Goal: Task Accomplishment & Management: Complete application form

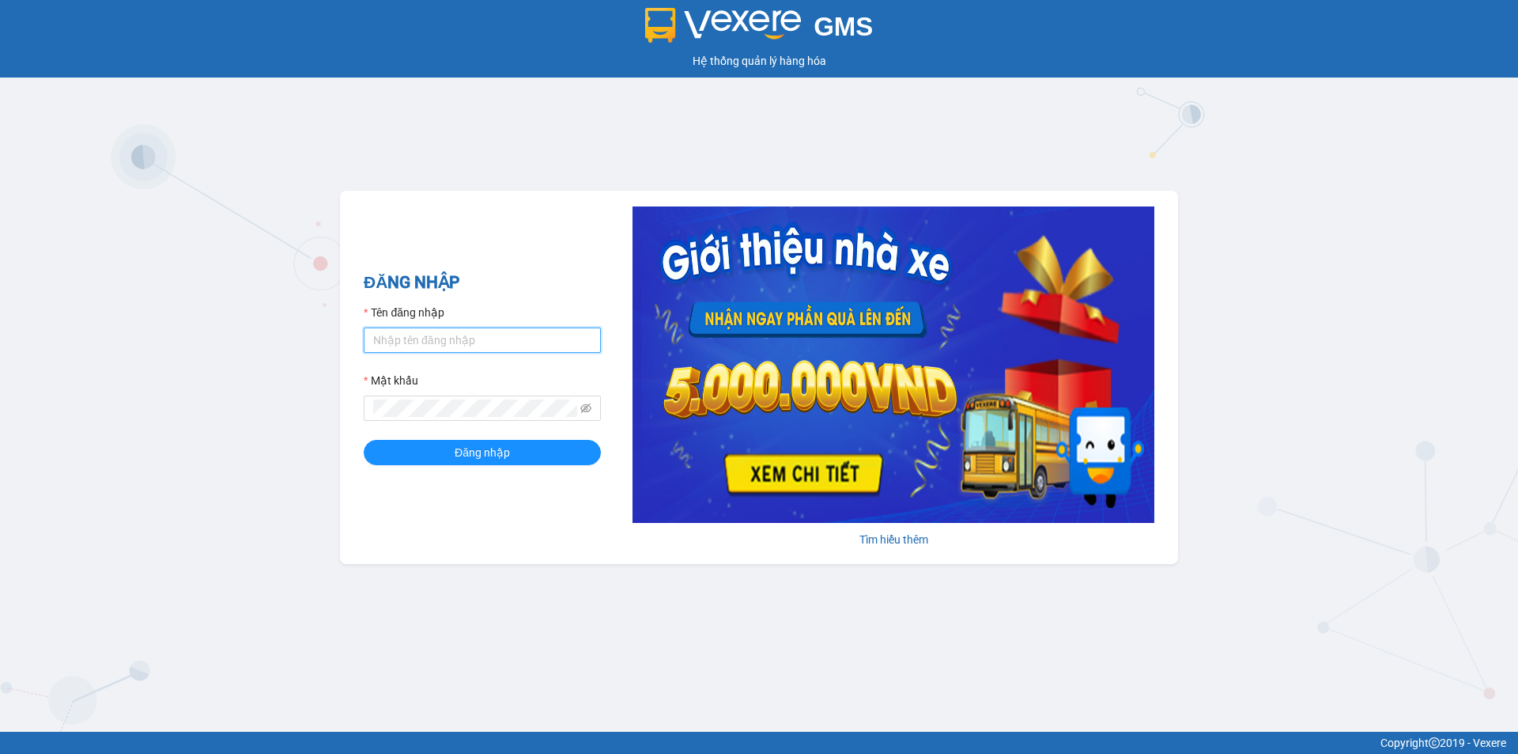
click at [405, 331] on input "Tên đăng nhập" at bounding box center [482, 339] width 237 height 25
type input "thao.phuongnam"
drag, startPoint x: 587, startPoint y: 409, endPoint x: 577, endPoint y: 406, distance: 9.8
click at [584, 409] on icon "eye-invisible" at bounding box center [585, 408] width 11 height 11
click at [343, 389] on div "ĐĂNG NHẬP Tên đăng nhập thao.phuongnam Mật khẩu Đăng nhập Tìm hiểu thêm" at bounding box center [759, 377] width 838 height 373
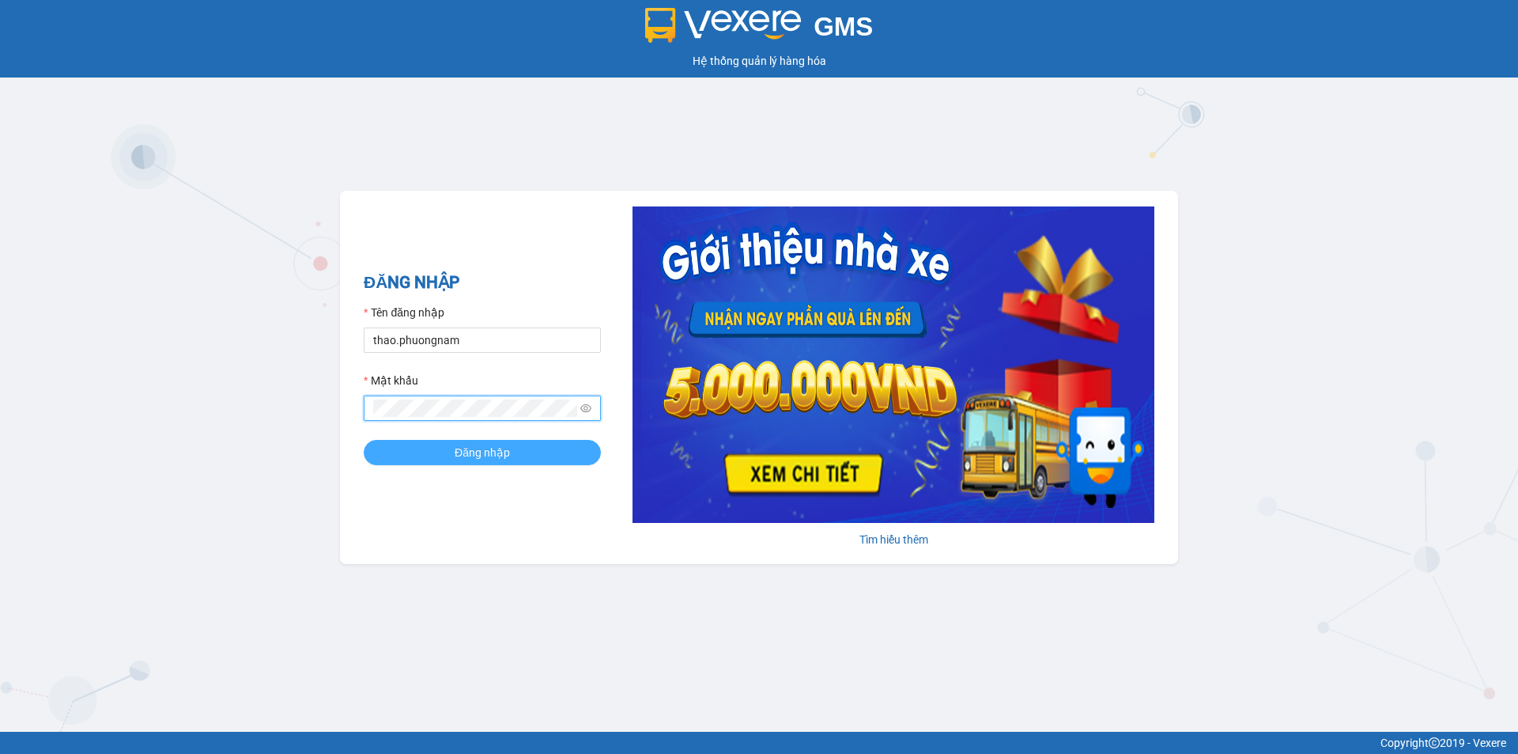
click at [511, 462] on button "Đăng nhập" at bounding box center [482, 452] width 237 height 25
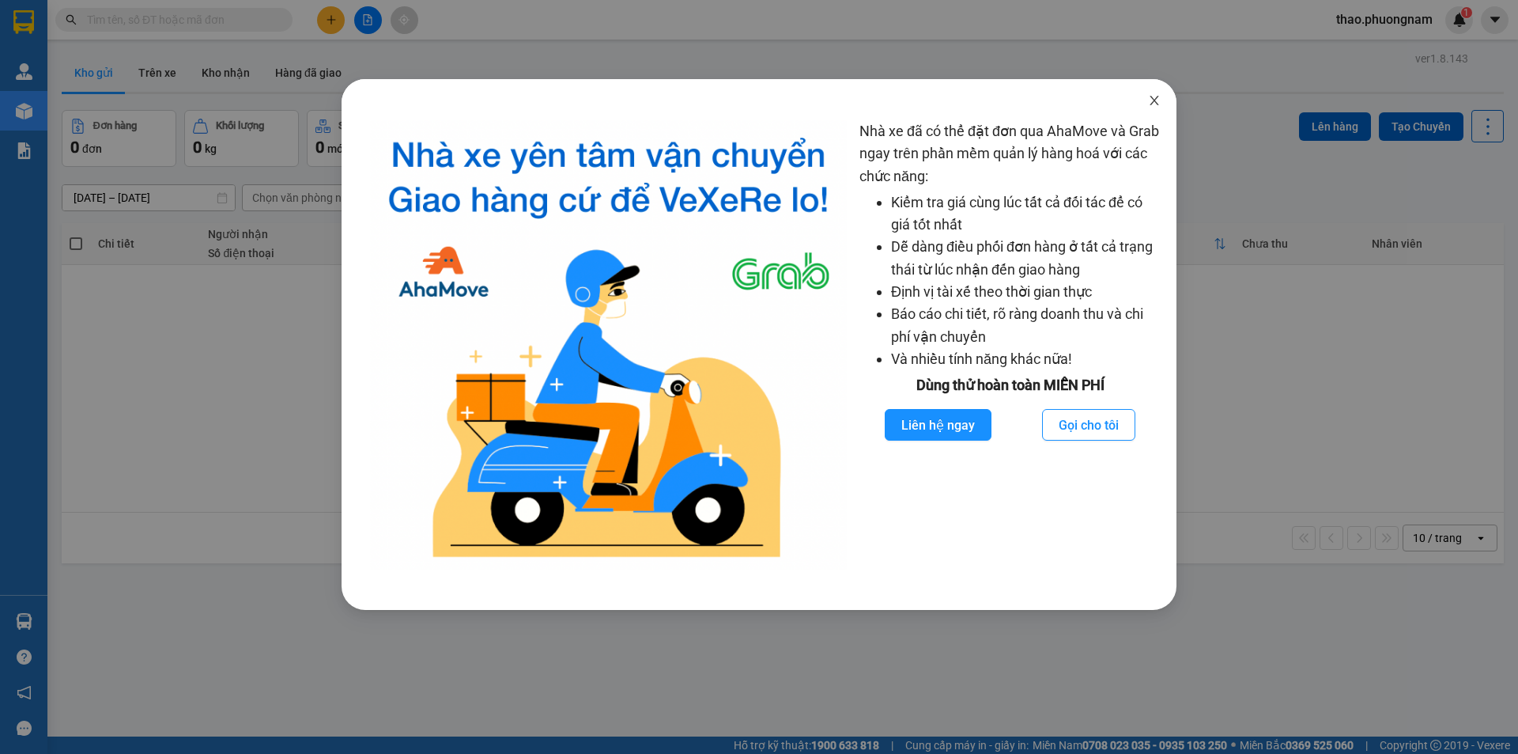
click at [1163, 98] on span "Close" at bounding box center [1154, 101] width 44 height 44
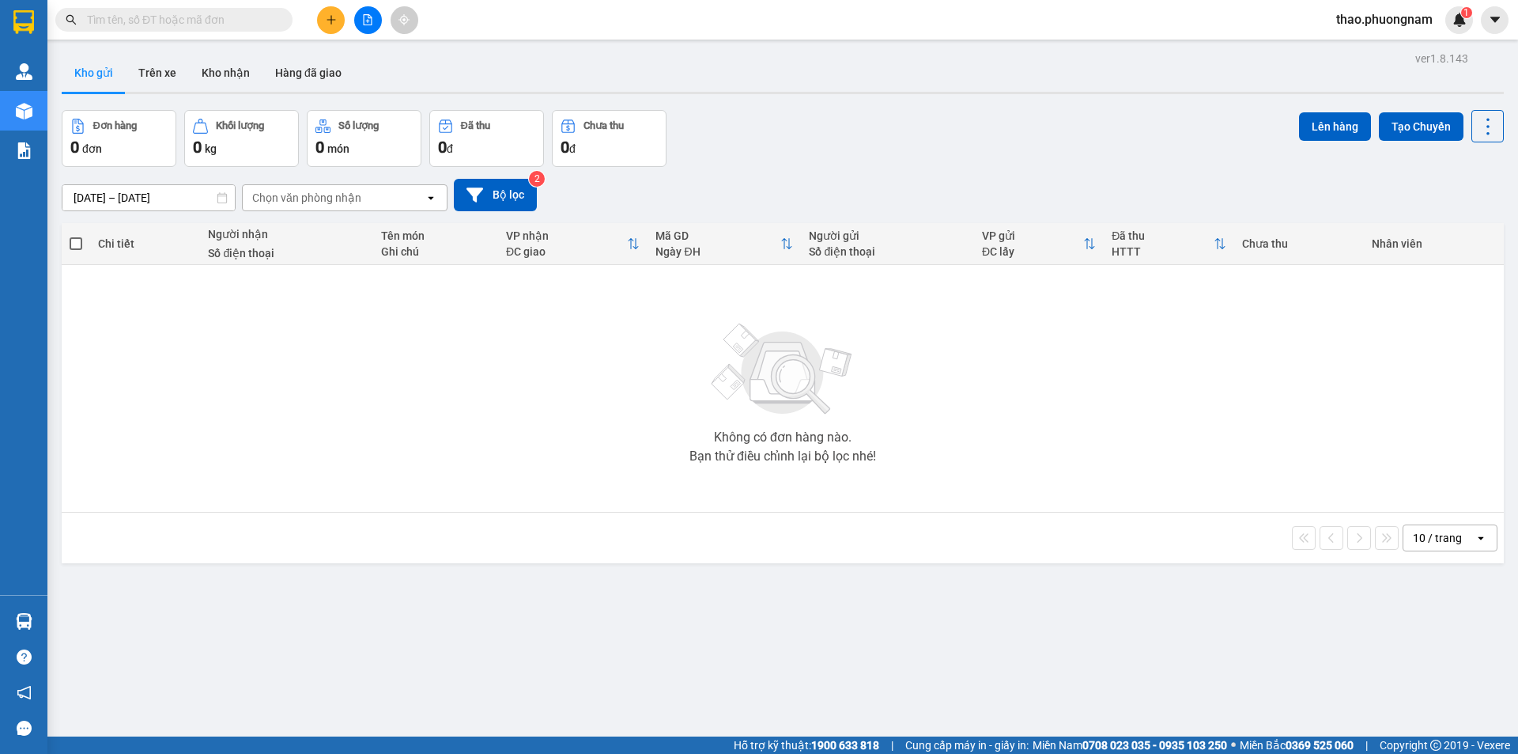
click at [1095, 183] on div "12/09/2025 – 13/09/2025 Press the down arrow key to interact with the calendar …" at bounding box center [783, 195] width 1443 height 32
click at [1477, 134] on icon at bounding box center [1488, 126] width 22 height 22
click at [1441, 229] on span "Làm mới" at bounding box center [1453, 226] width 43 height 16
click at [180, 17] on input "text" at bounding box center [180, 19] width 187 height 17
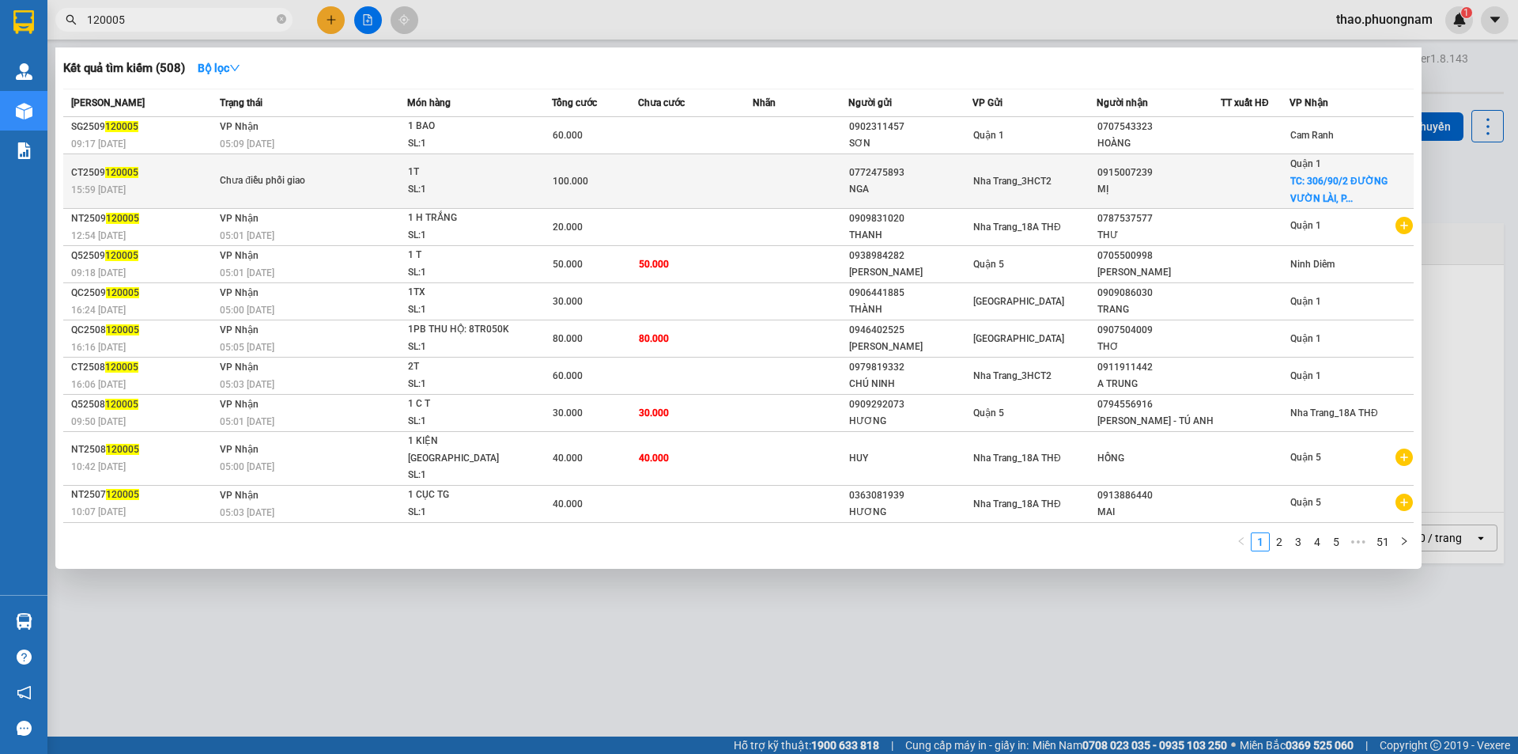
type input "120005"
click at [851, 185] on div "NGA" at bounding box center [910, 189] width 123 height 17
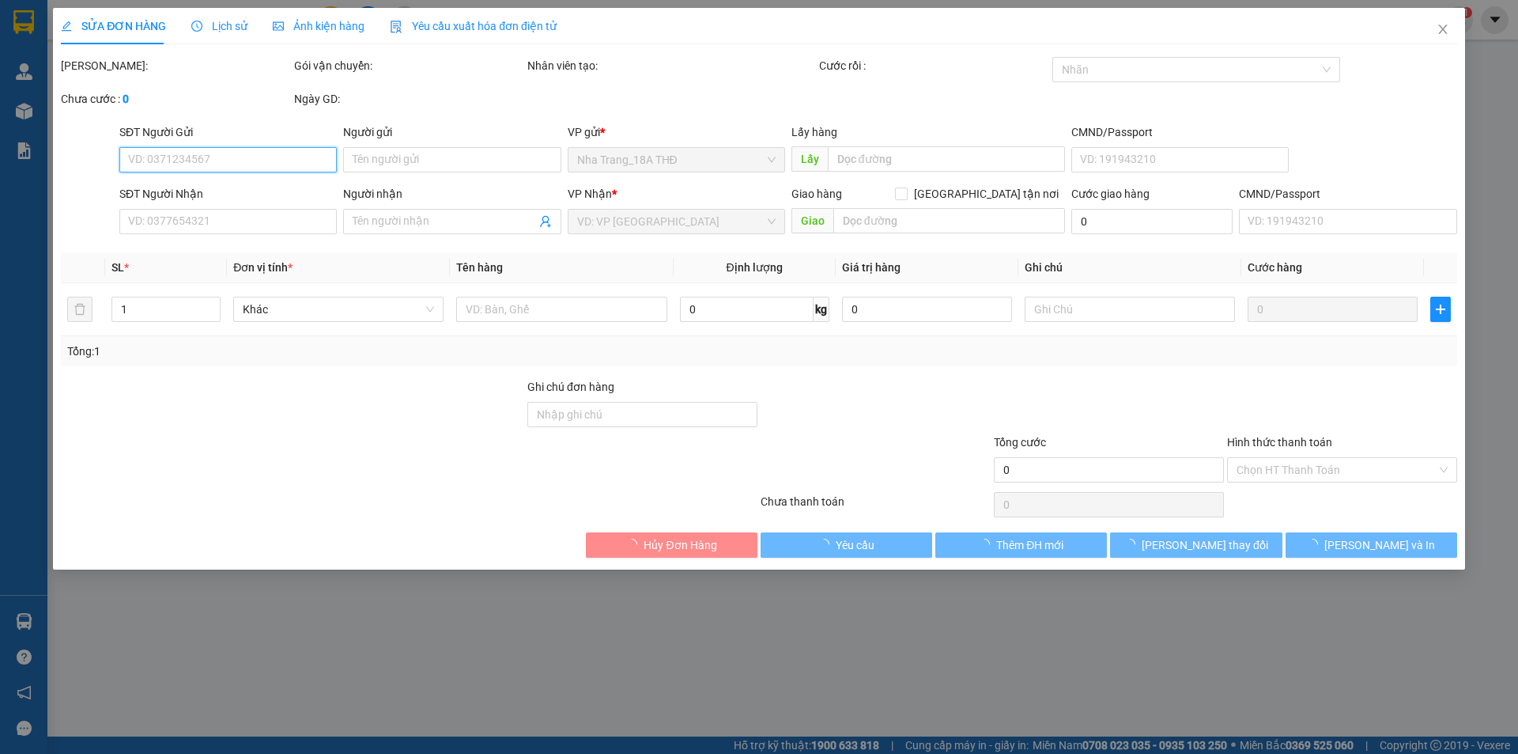
type input "0772475893"
type input "NGA"
type input "0915007239"
type input "MỊ"
checkbox input "true"
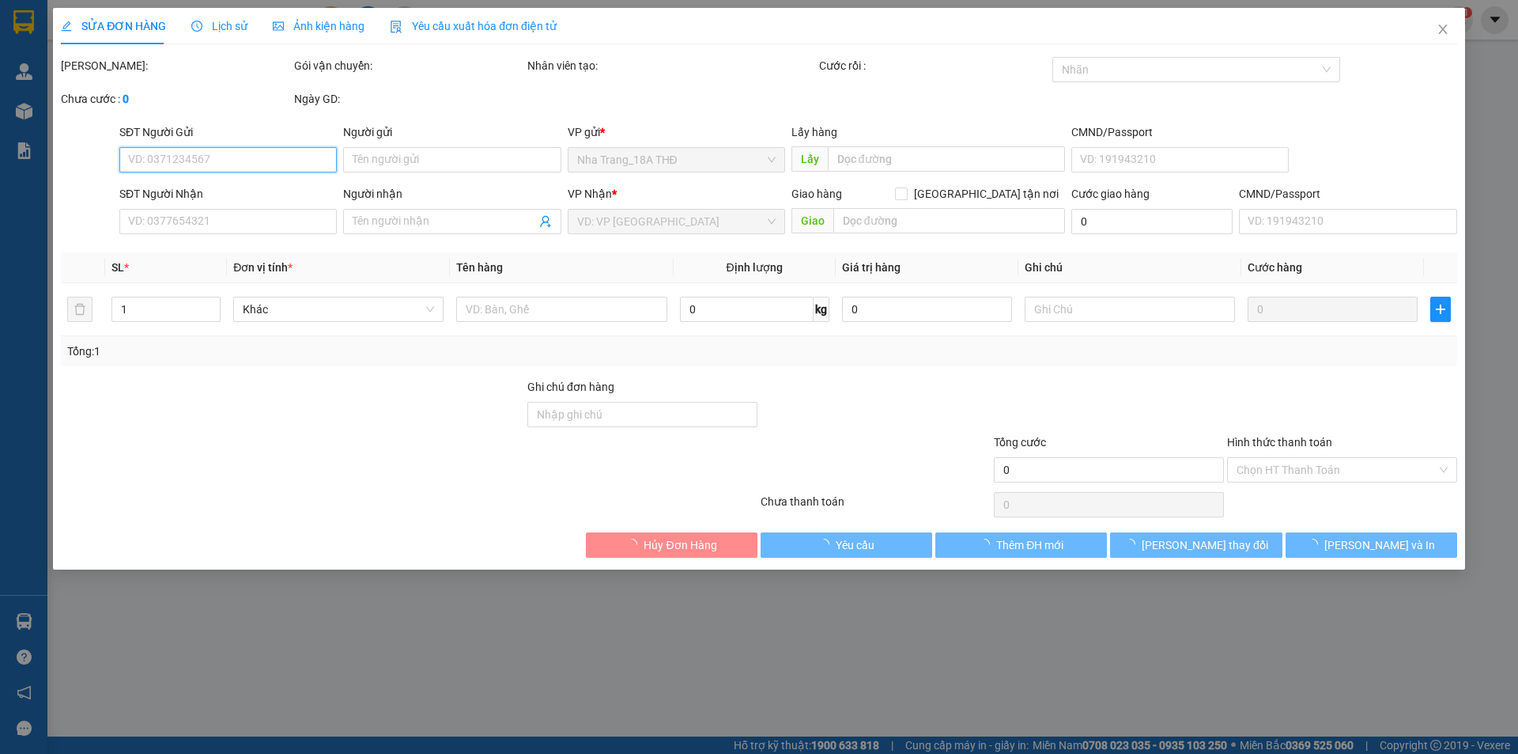
type input "306/90/2 ĐƯỜNG VƯỜN LÀI, PHƯỜNG AN PHÚ ĐÔNG, QUẬN 12"
type input "100.000"
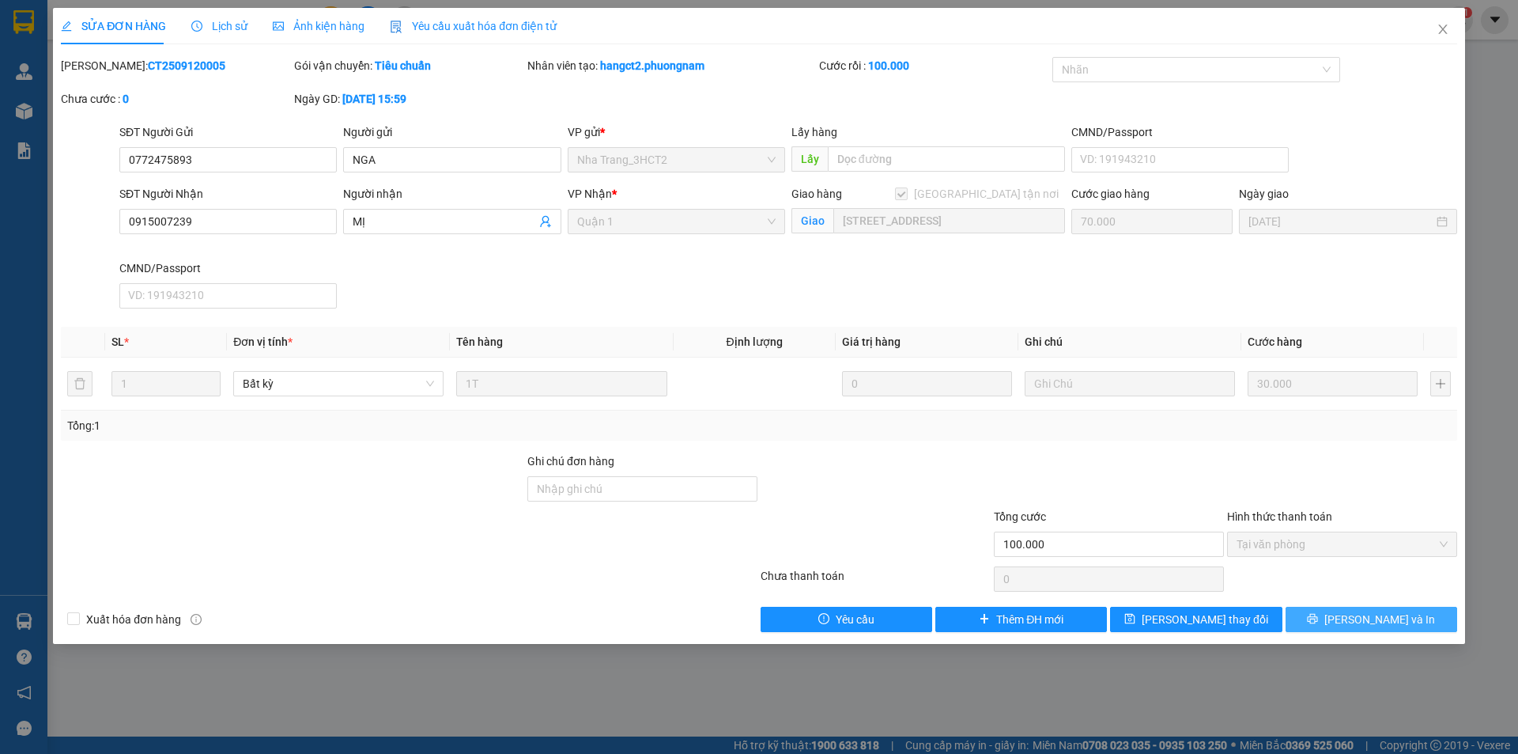
click at [1374, 616] on span "Lưu và In" at bounding box center [1380, 619] width 111 height 17
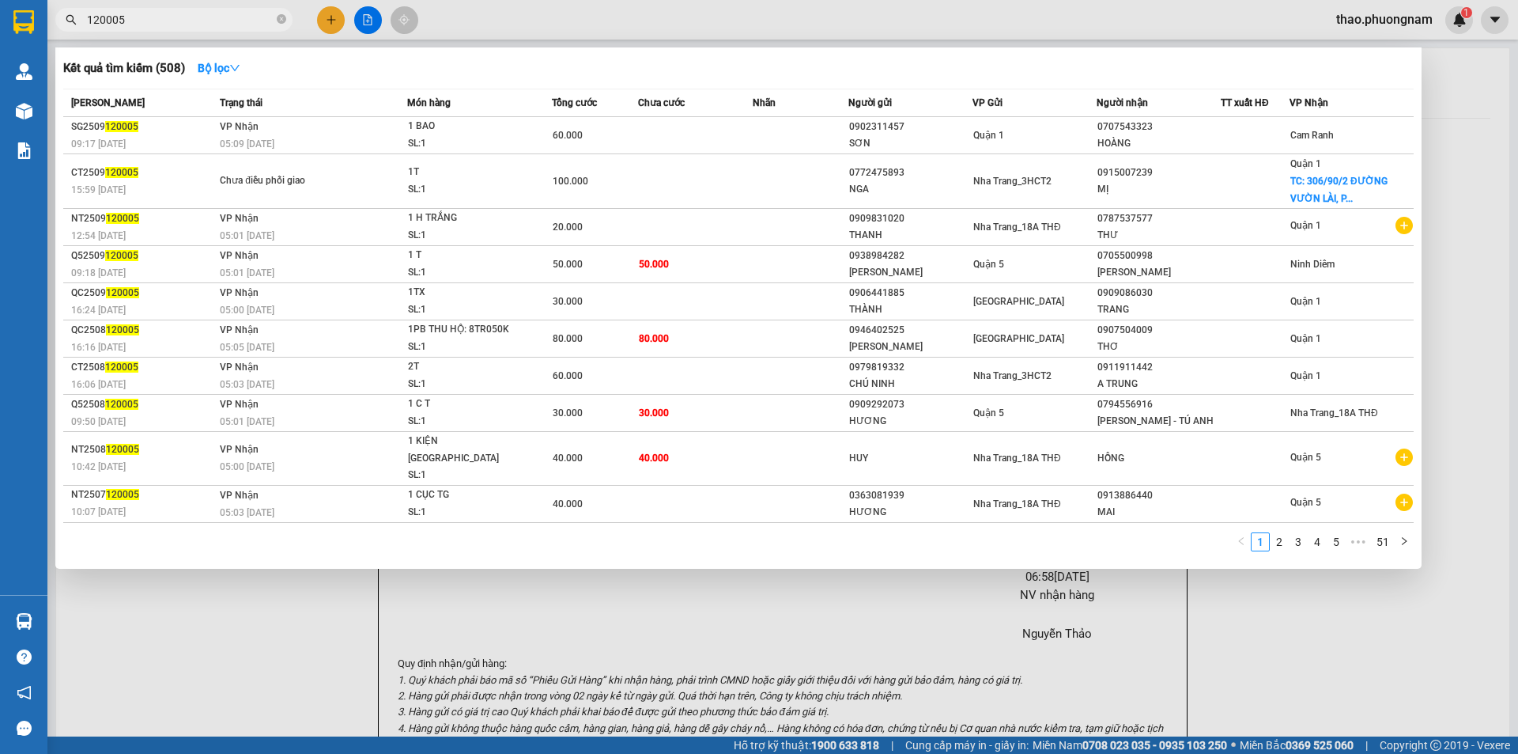
click at [155, 15] on input "120005" at bounding box center [180, 19] width 187 height 17
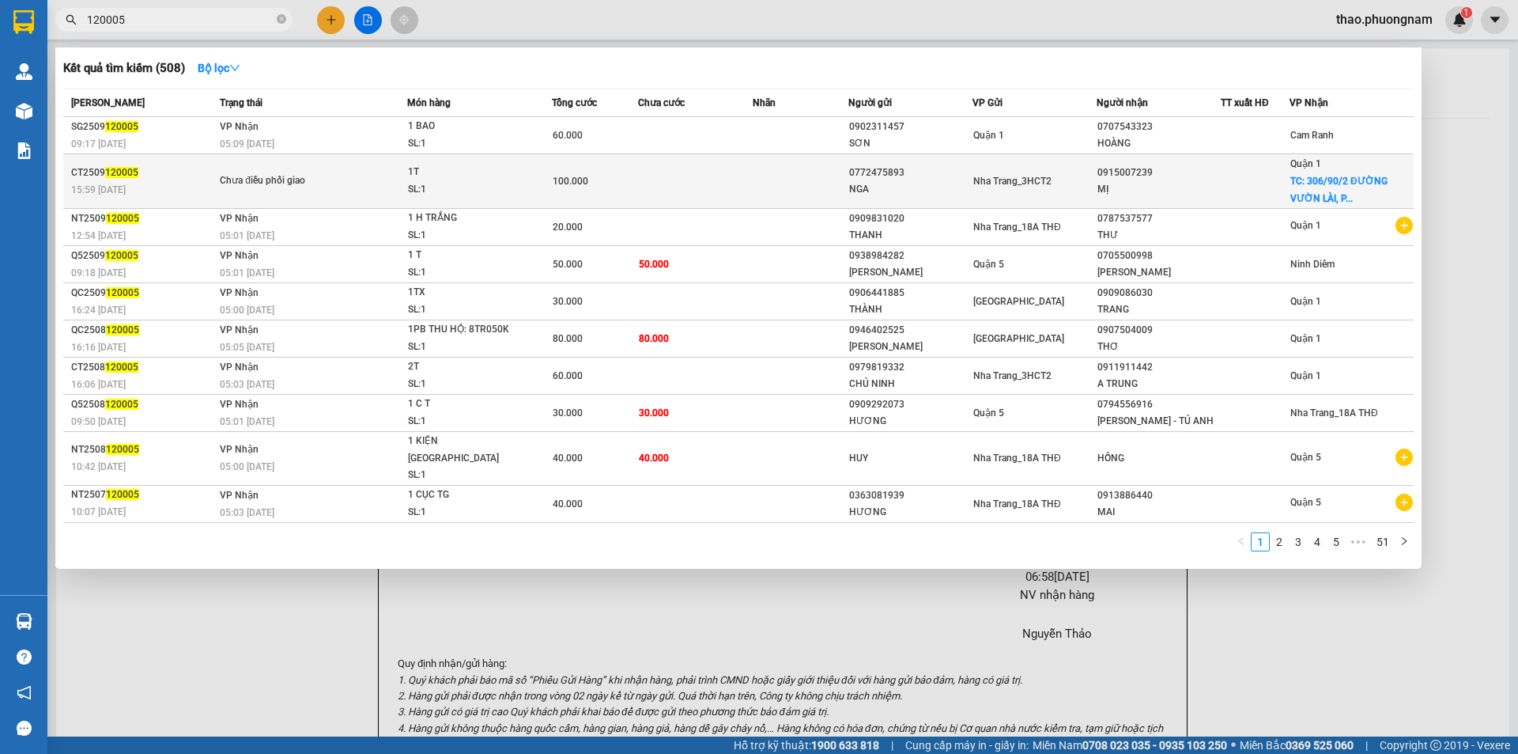
click at [721, 183] on td at bounding box center [695, 181] width 115 height 55
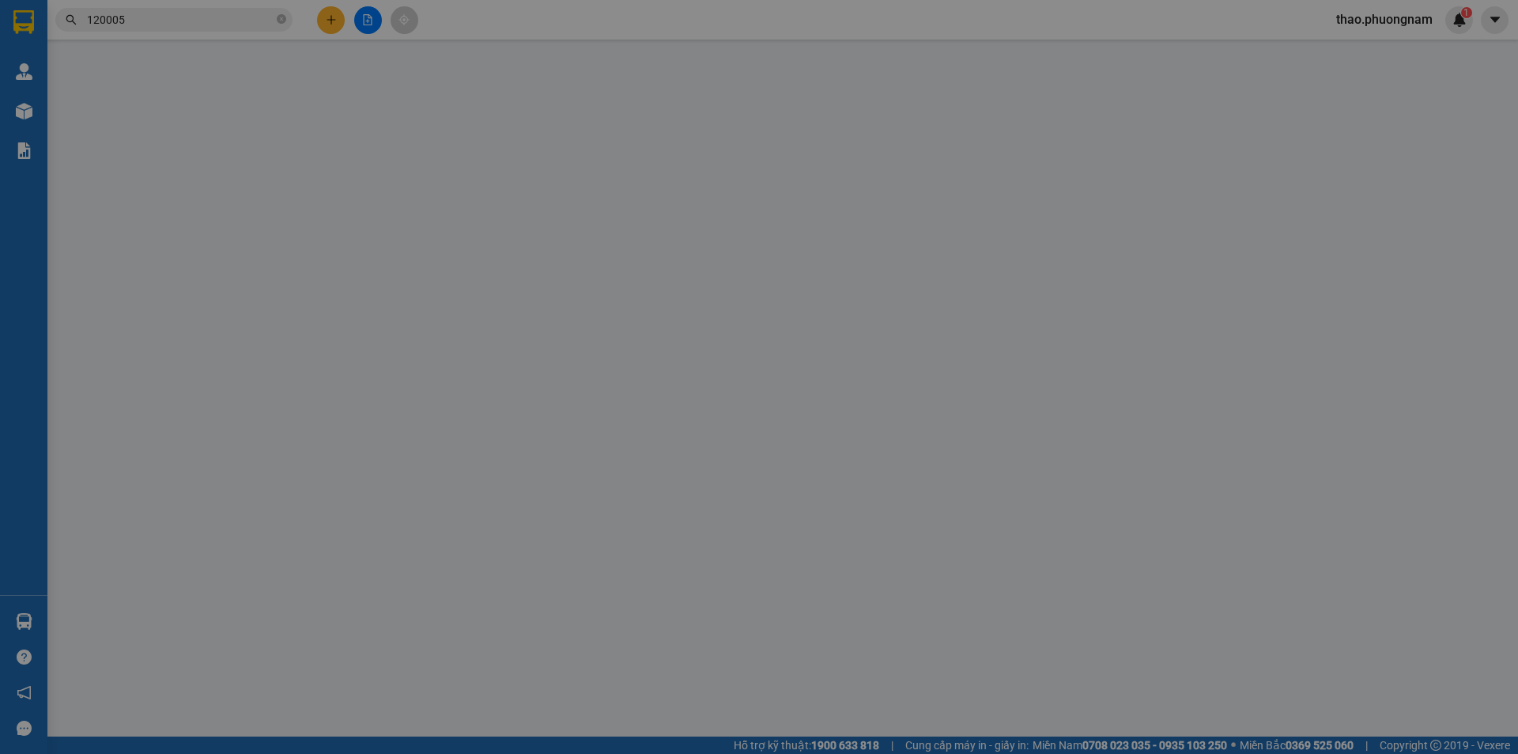
type input "0772475893"
type input "NGA"
type input "0915007239"
type input "MỊ"
checkbox input "true"
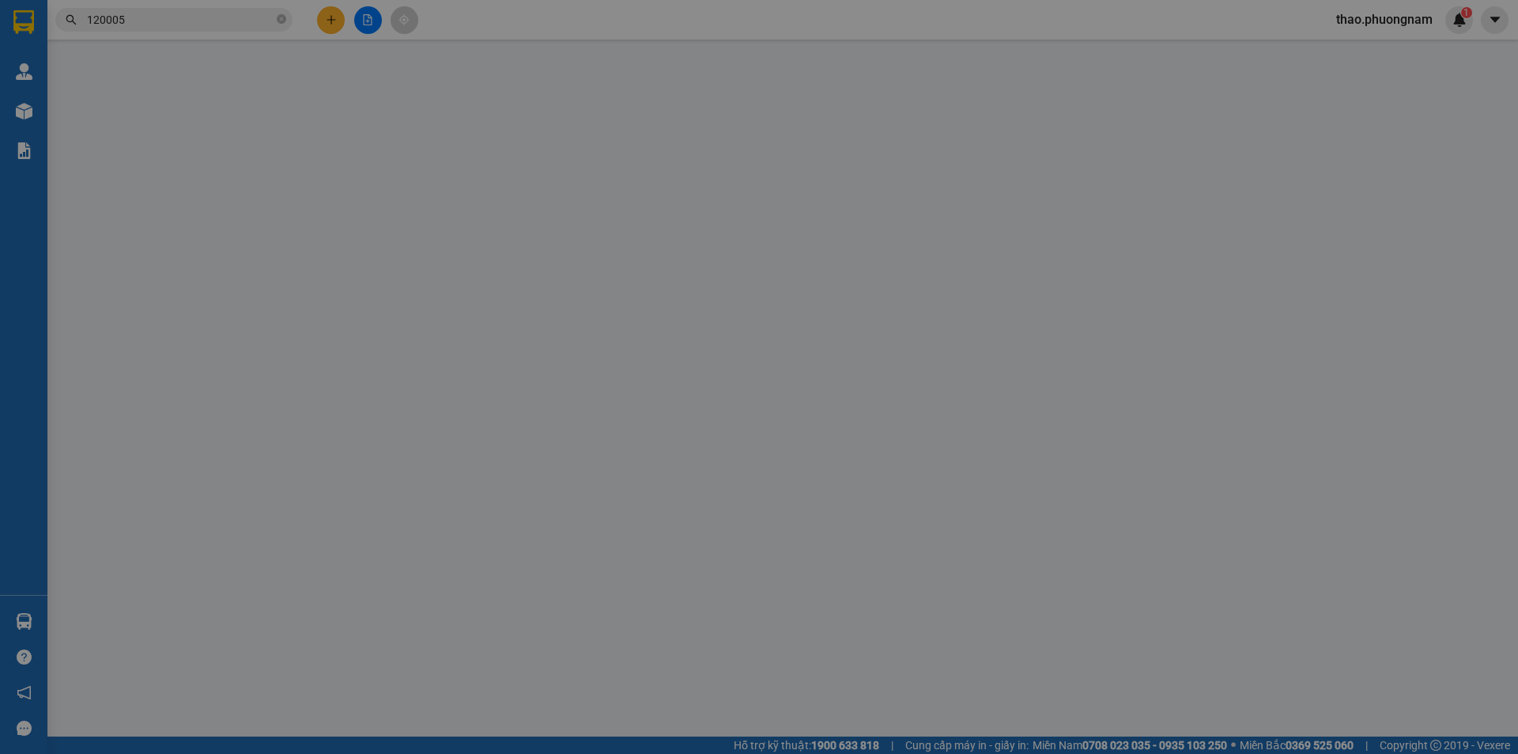
type input "306/90/2 ĐƯỜNG VƯỜN LÀI, PHƯỜNG AN PHÚ ĐÔNG, QUẬN 12"
type input "100.000"
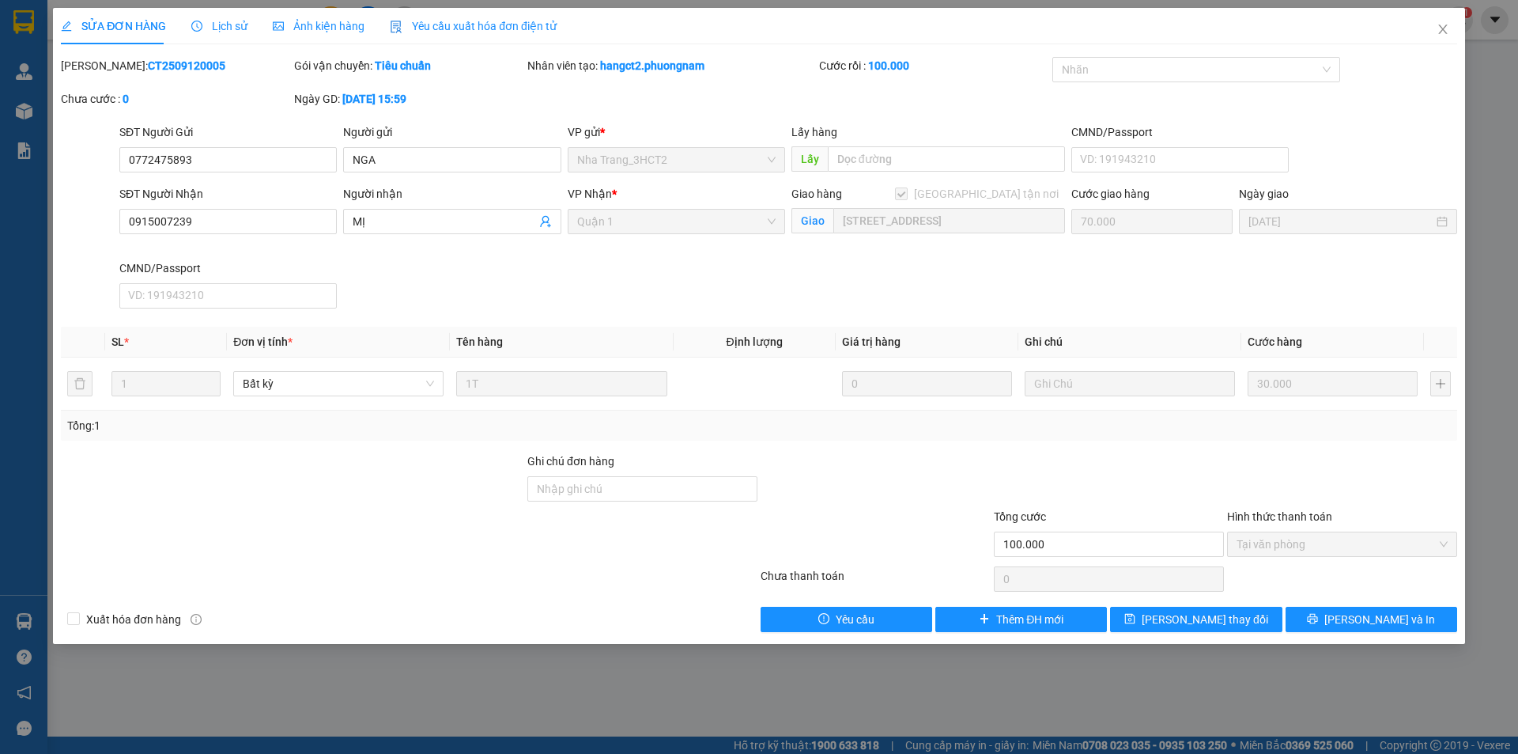
click at [899, 269] on div "SĐT Người Nhận 0915007239 Người nhận MỊ VP Nhận * Quận 1 Giao hàng Giao tận nơi…" at bounding box center [788, 250] width 1344 height 130
click at [1071, 240] on div "SĐT Người Nhận 0915007239 Người nhận MỊ VP Nhận * Quận 1 Giao hàng Giao tận nơi…" at bounding box center [788, 250] width 1344 height 130
drag, startPoint x: 1053, startPoint y: 251, endPoint x: 945, endPoint y: 267, distance: 108.8
click at [945, 267] on div "SĐT Người Nhận 0915007239 Người nhận MỊ VP Nhận * Quận 1 Giao hàng Giao tận nơi…" at bounding box center [788, 250] width 1344 height 130
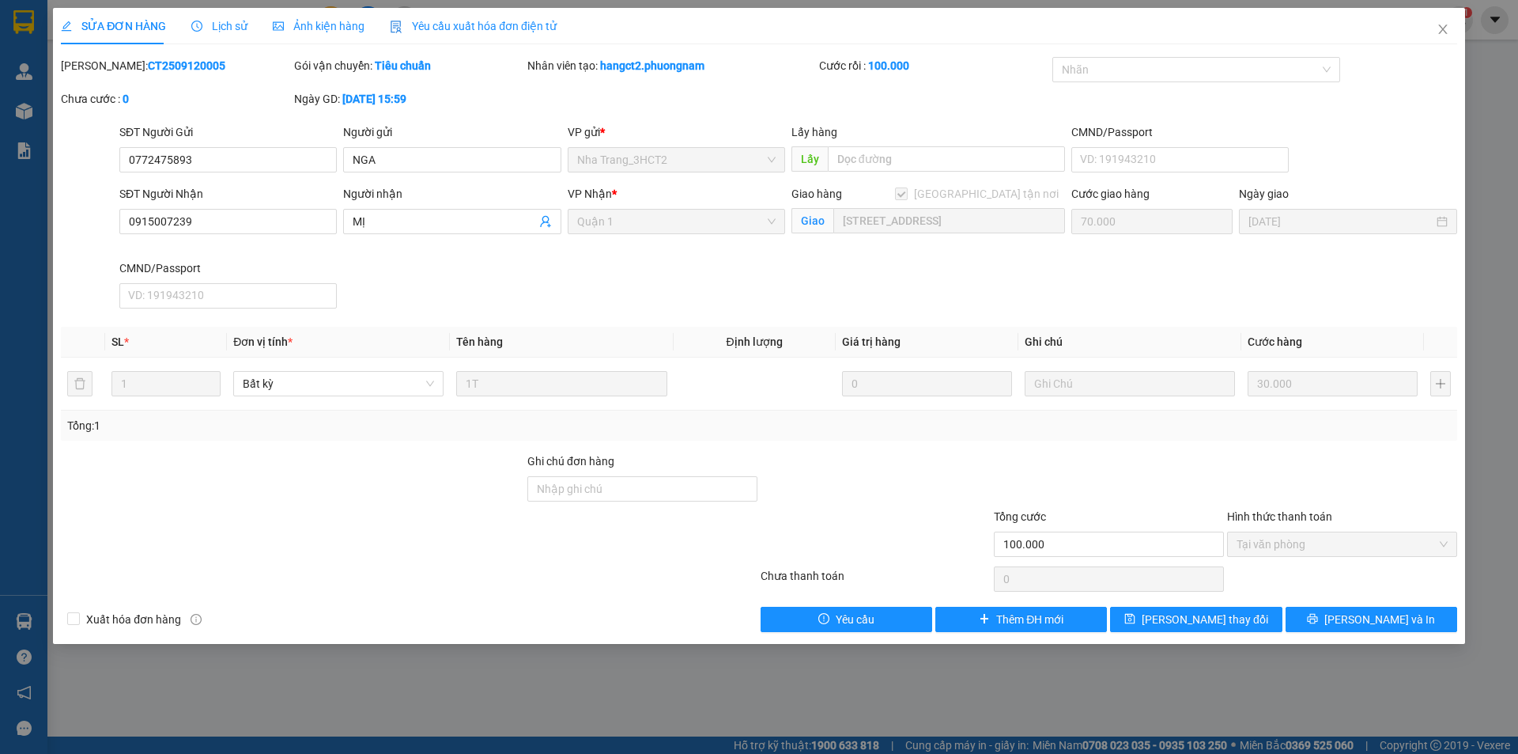
click at [1098, 240] on div "SĐT Người Nhận 0915007239 Người nhận MỊ VP Nhận * Quận 1 Giao hàng Giao tận nơi…" at bounding box center [788, 250] width 1344 height 130
click at [1099, 263] on div "SĐT Người Nhận 0915007239 Người nhận MỊ VP Nhận * Quận 1 Giao hàng Giao tận nơi…" at bounding box center [788, 250] width 1344 height 130
click at [815, 198] on div "Giao hàng Giao tận nơi Giao 306/90/2 ĐƯỜNG VƯỜN LÀI, PHƯỜNG AN PHÚ ĐÔNG, QUẬN 12" at bounding box center [929, 212] width 274 height 55
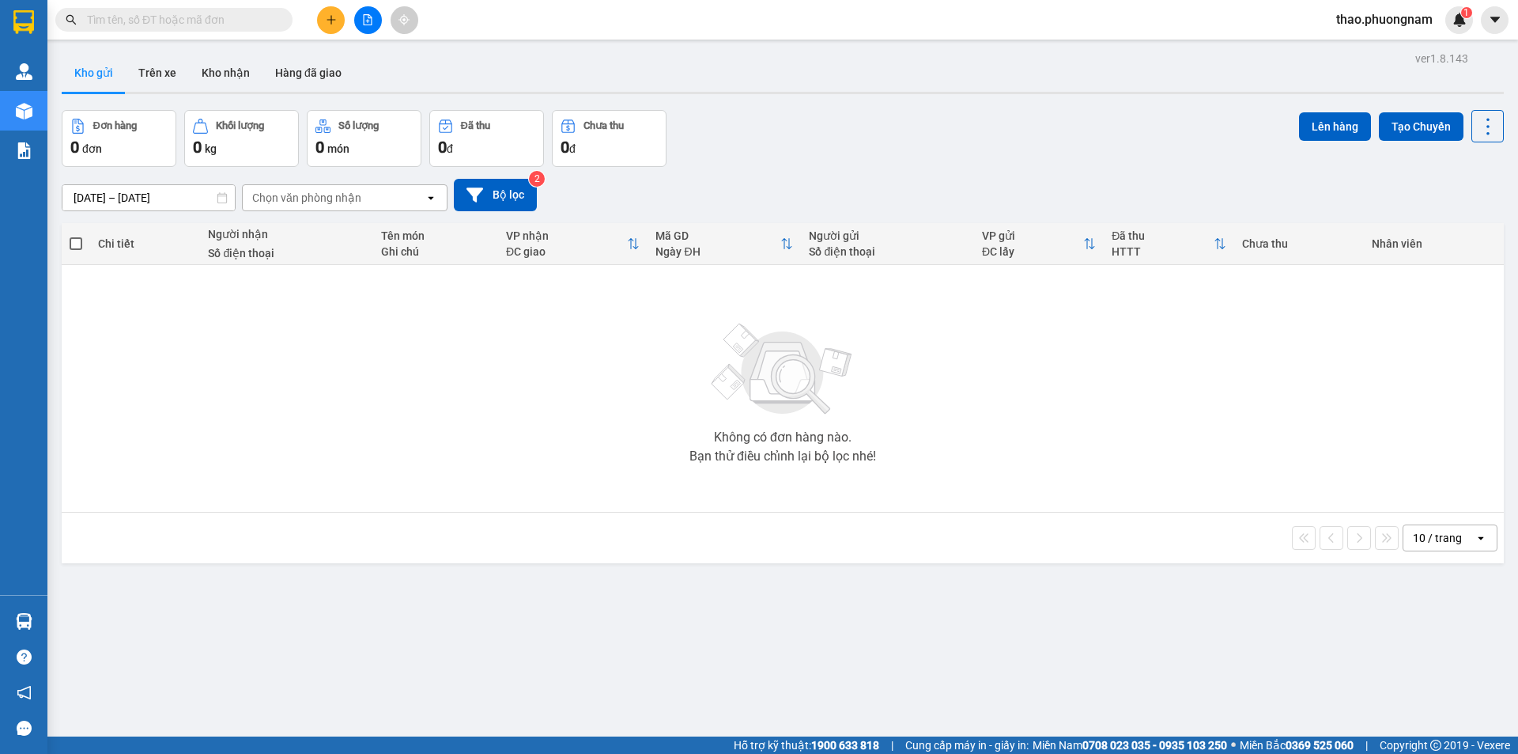
drag, startPoint x: 1061, startPoint y: 147, endPoint x: 592, endPoint y: 104, distance: 470.9
click at [1061, 147] on div "Đơn hàng 0 đơn Khối lượng 0 kg Số lượng 0 món Đã thu 0 đ Chưa thu 0 đ Lên hàng …" at bounding box center [783, 138] width 1443 height 57
click at [334, 17] on icon "plus" at bounding box center [331, 19] width 11 height 11
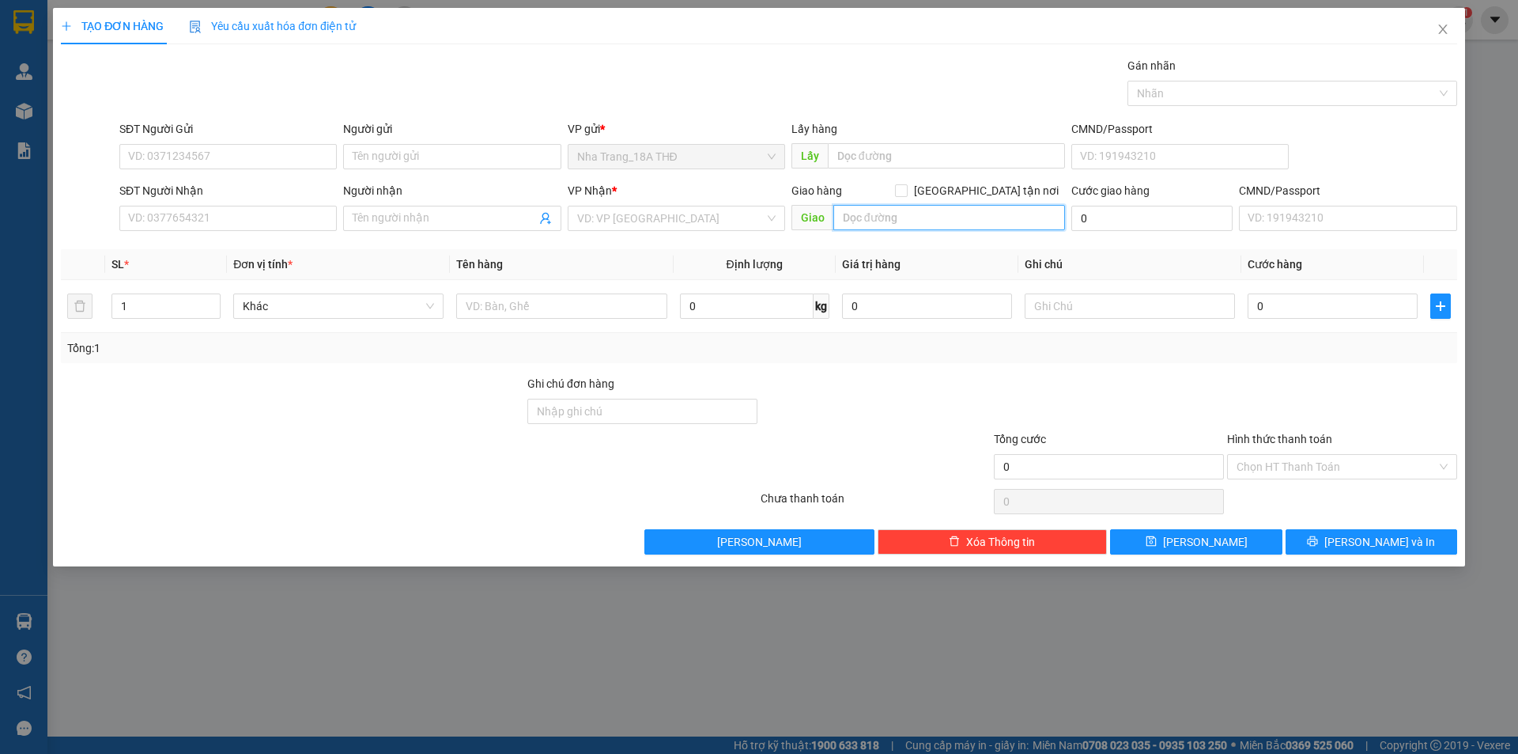
click at [863, 221] on input "text" at bounding box center [950, 217] width 232 height 25
drag, startPoint x: 863, startPoint y: 221, endPoint x: 842, endPoint y: 217, distance: 20.9
paste input "306/90/2 ĐƯỜNG VƯỜN LÀI, PHƯỜNG AN PHÚ ĐÔNG, QUẬN 12"
click at [770, 219] on div "VD: VP Sài Gòn" at bounding box center [676, 218] width 217 height 25
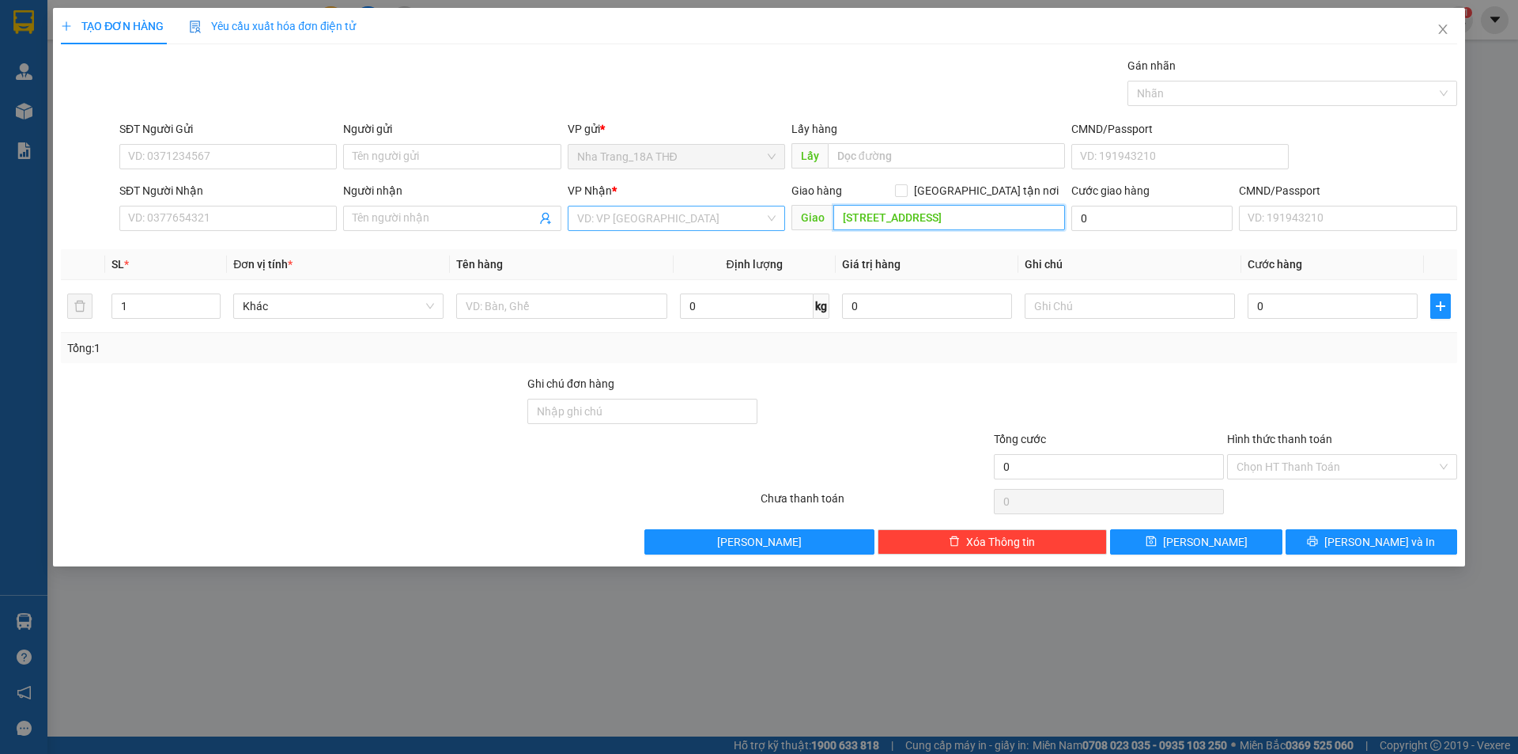
type input "306/90/2 ĐƯỜNG VƯỜN LÀI, PHƯỜNG AN PHÚ ĐÔNG, QUẬN 12"
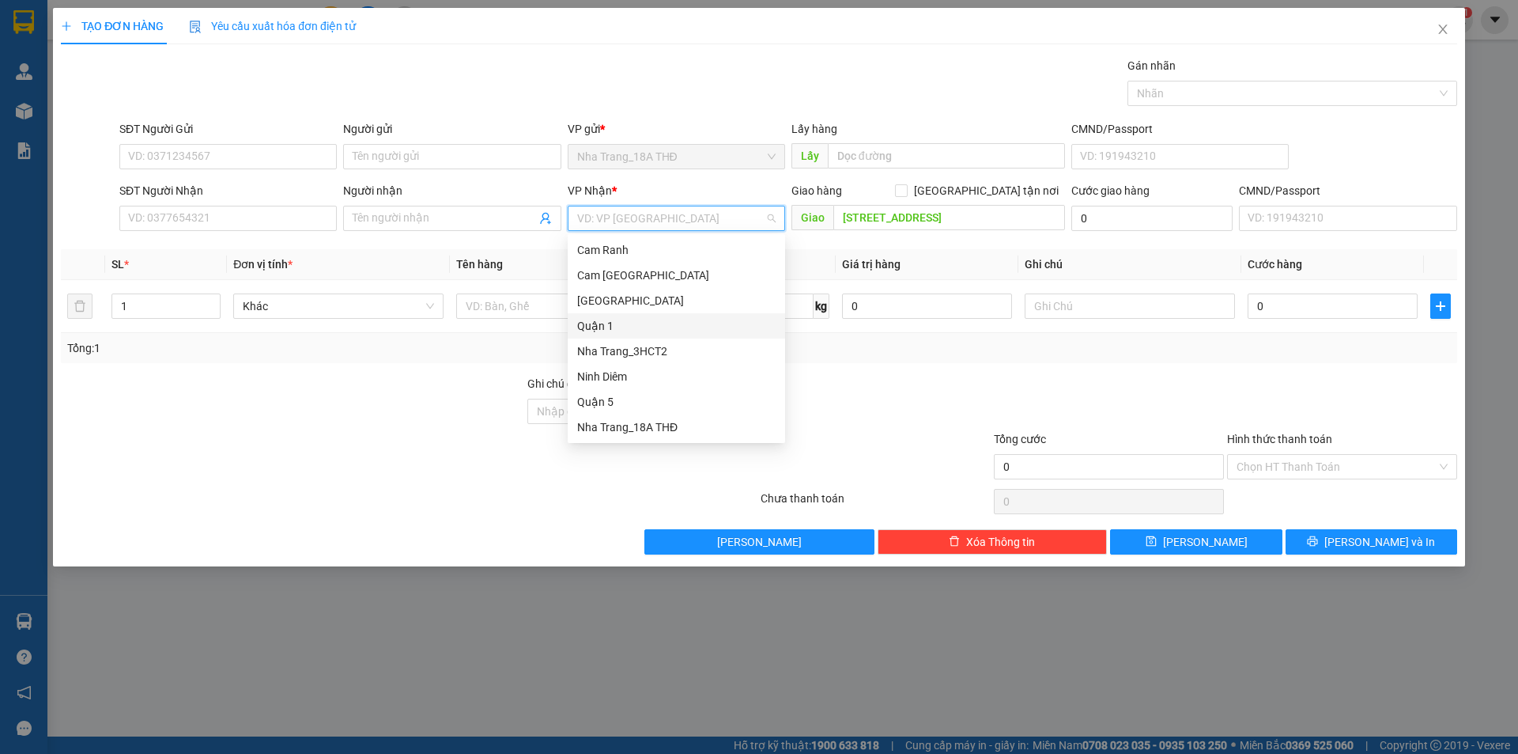
click at [608, 331] on div "Quận 1" at bounding box center [676, 325] width 199 height 17
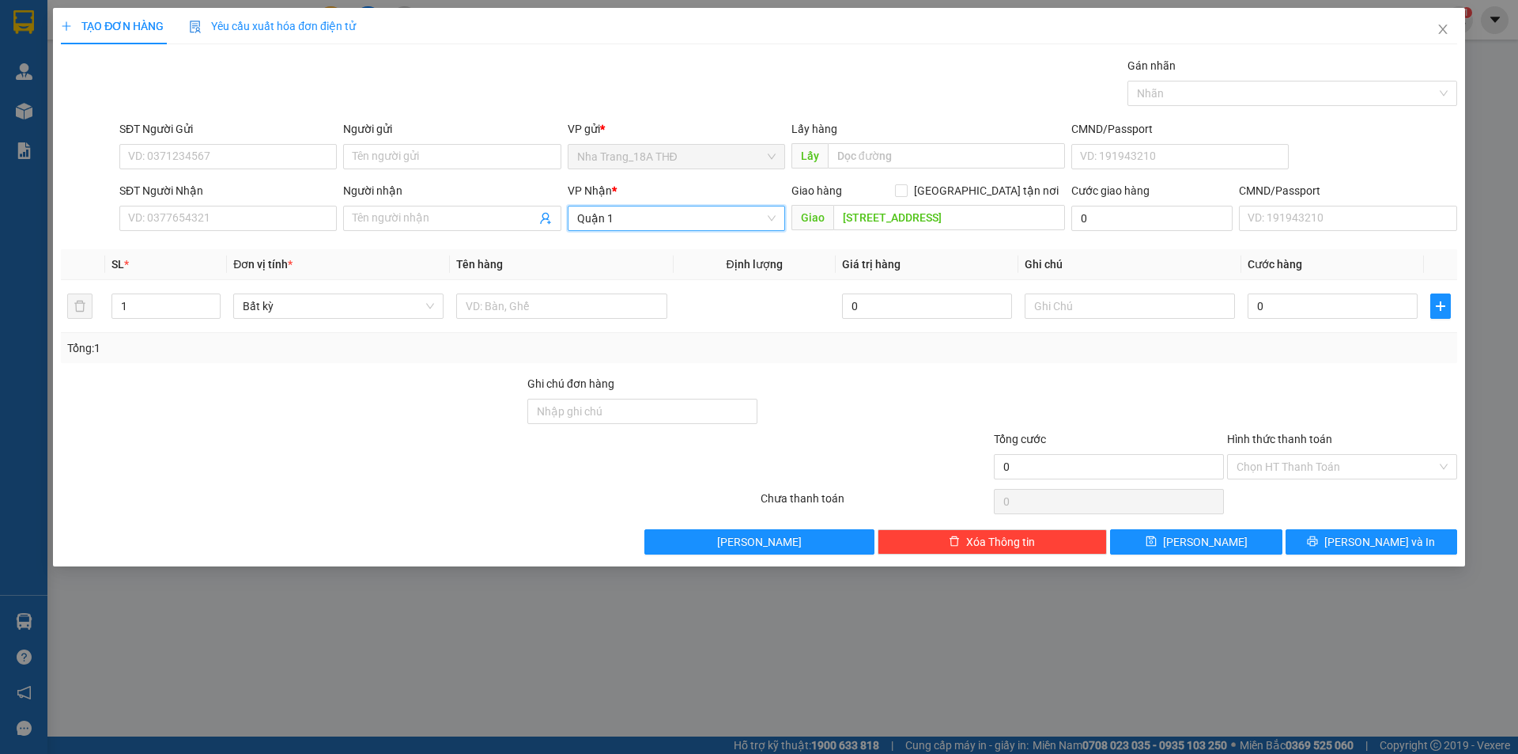
click at [1244, 365] on div "Transit Pickup Surcharge Ids Transit Deliver Surcharge Ids Transit Deliver Surc…" at bounding box center [759, 305] width 1397 height 497
drag, startPoint x: 345, startPoint y: 452, endPoint x: 557, endPoint y: 448, distance: 212.0
click at [347, 447] on div at bounding box center [292, 457] width 467 height 55
click at [366, 400] on div at bounding box center [292, 402] width 467 height 55
click at [906, 189] on input "Giao tận nơi" at bounding box center [900, 189] width 11 height 11
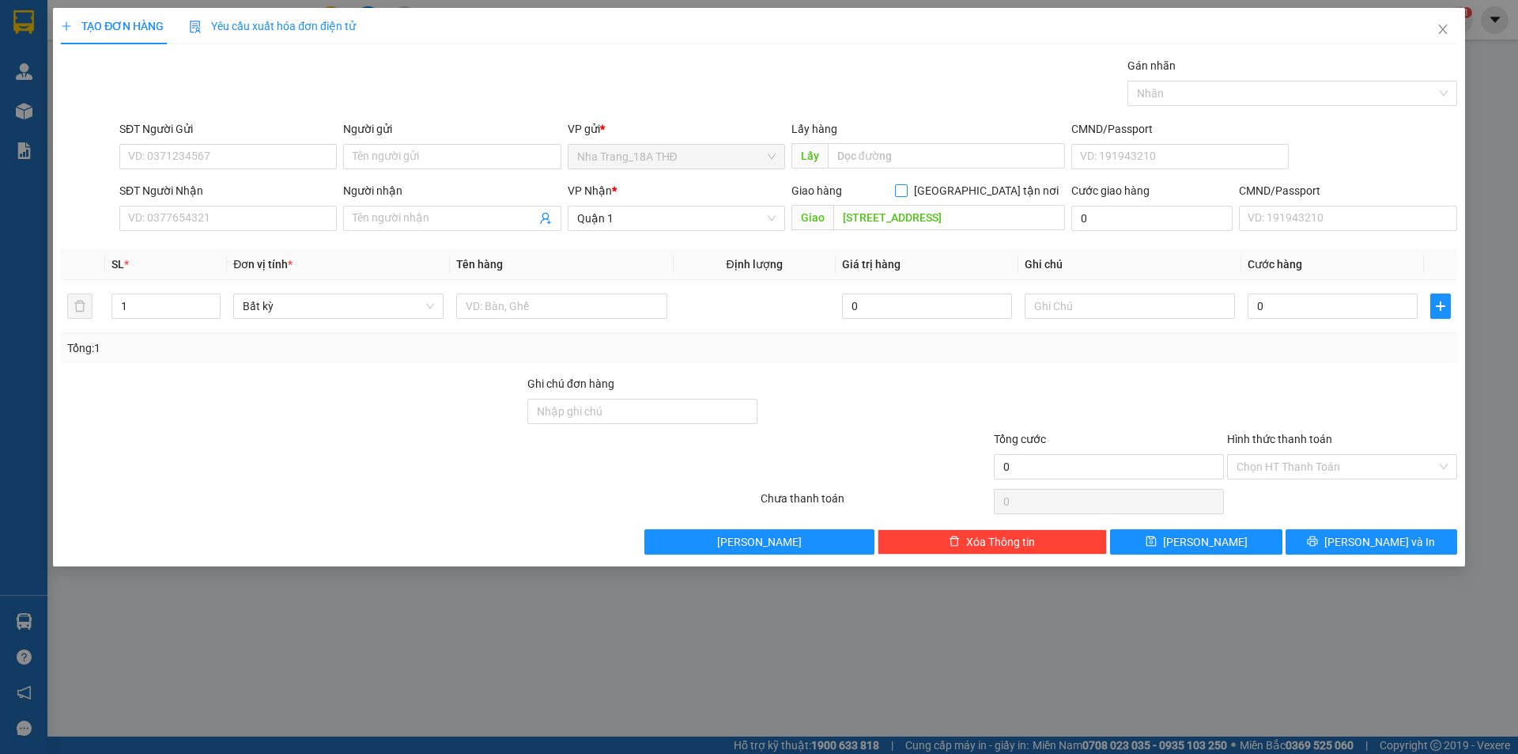
checkbox input "true"
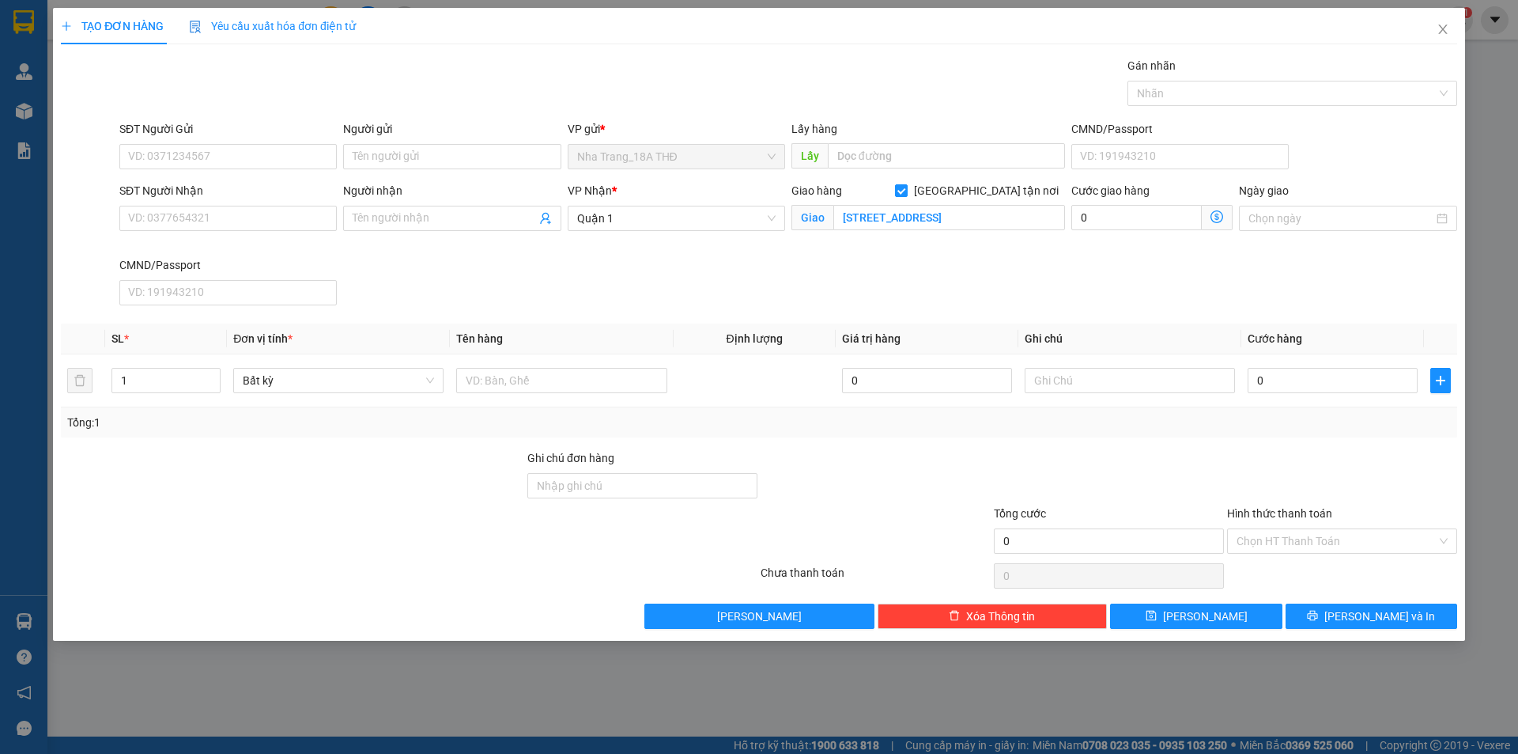
click at [1219, 214] on icon "dollar-circle" at bounding box center [1217, 216] width 13 height 13
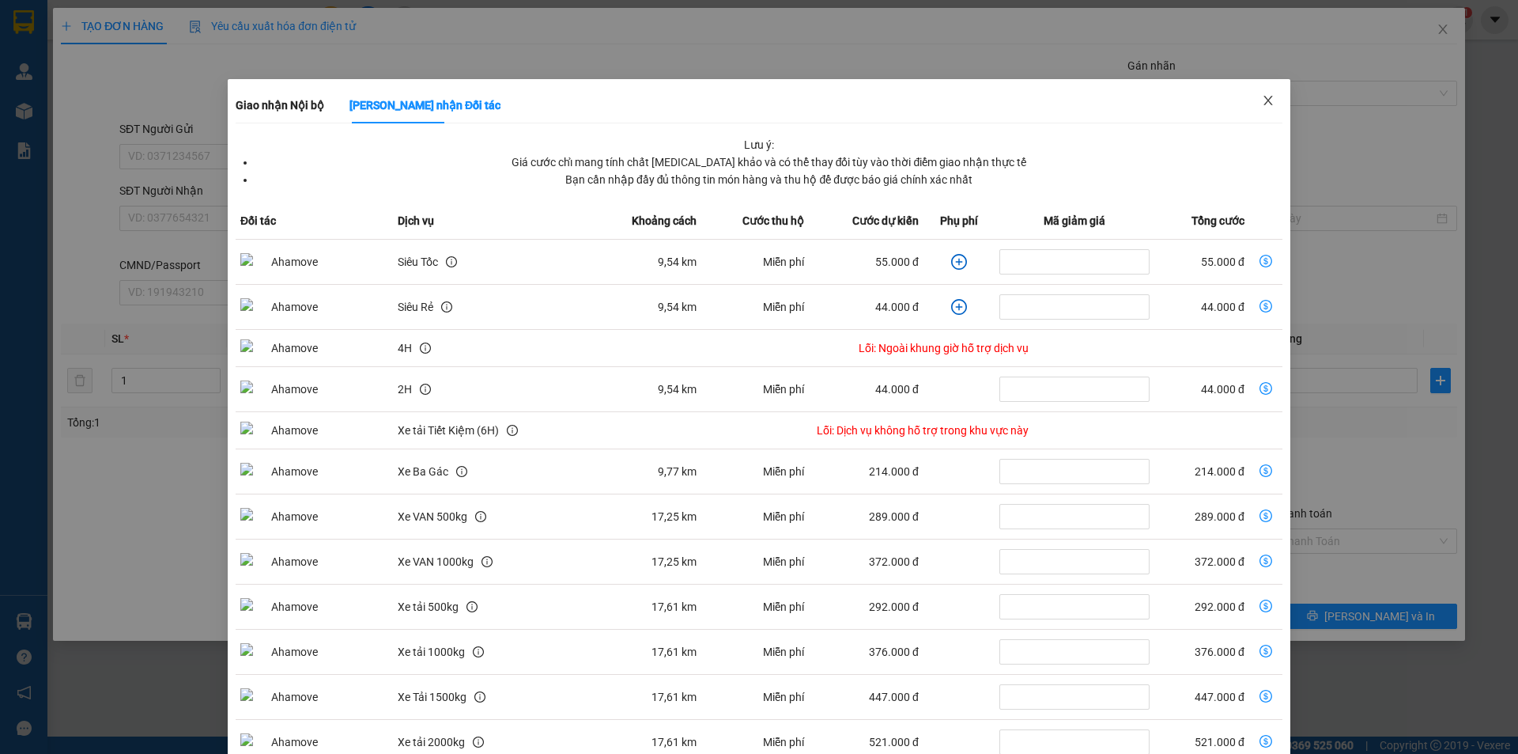
click at [1262, 104] on icon "close" at bounding box center [1268, 100] width 13 height 13
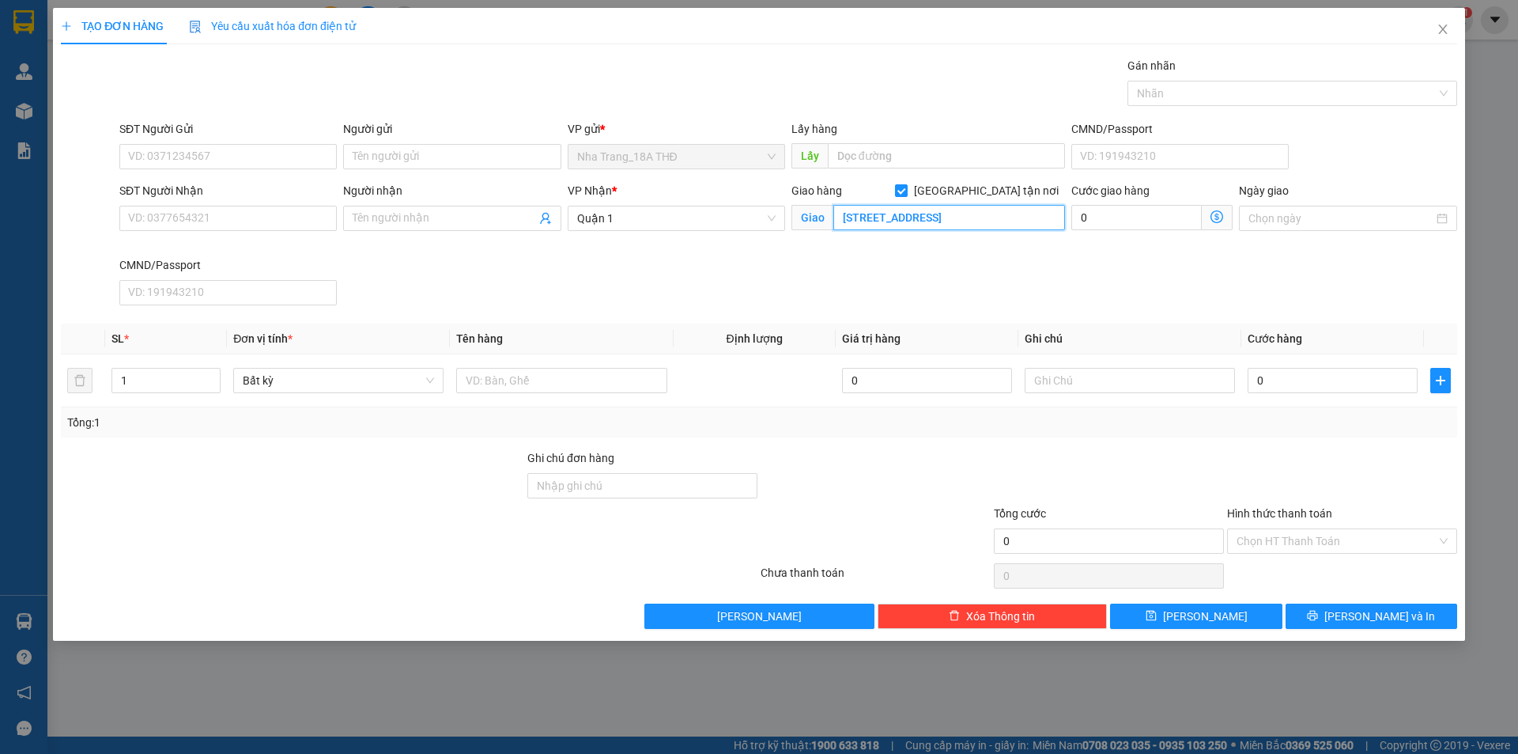
click at [897, 206] on input "306/90/2 ĐƯỜNG VƯỜN LÀI, PHƯỜNG AN PHÚ ĐÔNG, QUẬN 12" at bounding box center [950, 217] width 232 height 25
click at [872, 217] on input "306/90/2 ĐƯỜNG VƯỜN LÀI, PHƯỜNG AN PHÚ ĐÔNG, QUẬN 12" at bounding box center [950, 217] width 232 height 25
click at [889, 217] on input "306/90/2 ĐƯỜNG VƯỜN LÀI, PHƯỜNG AN PHÚ ĐÔNG, QUẬN 12" at bounding box center [950, 217] width 232 height 25
click at [928, 221] on input "306/90/2 ĐƯỜNG VƯỜN LÀI, PHƯỜNG AN PHÚ ĐÔNG, QUẬN 12" at bounding box center [950, 217] width 232 height 25
click at [1003, 282] on div "SĐT Người Nhận VD: 0377654321 Người nhận Tên người nhận VP Nhận * Quận 1 Giao h…" at bounding box center [788, 247] width 1344 height 130
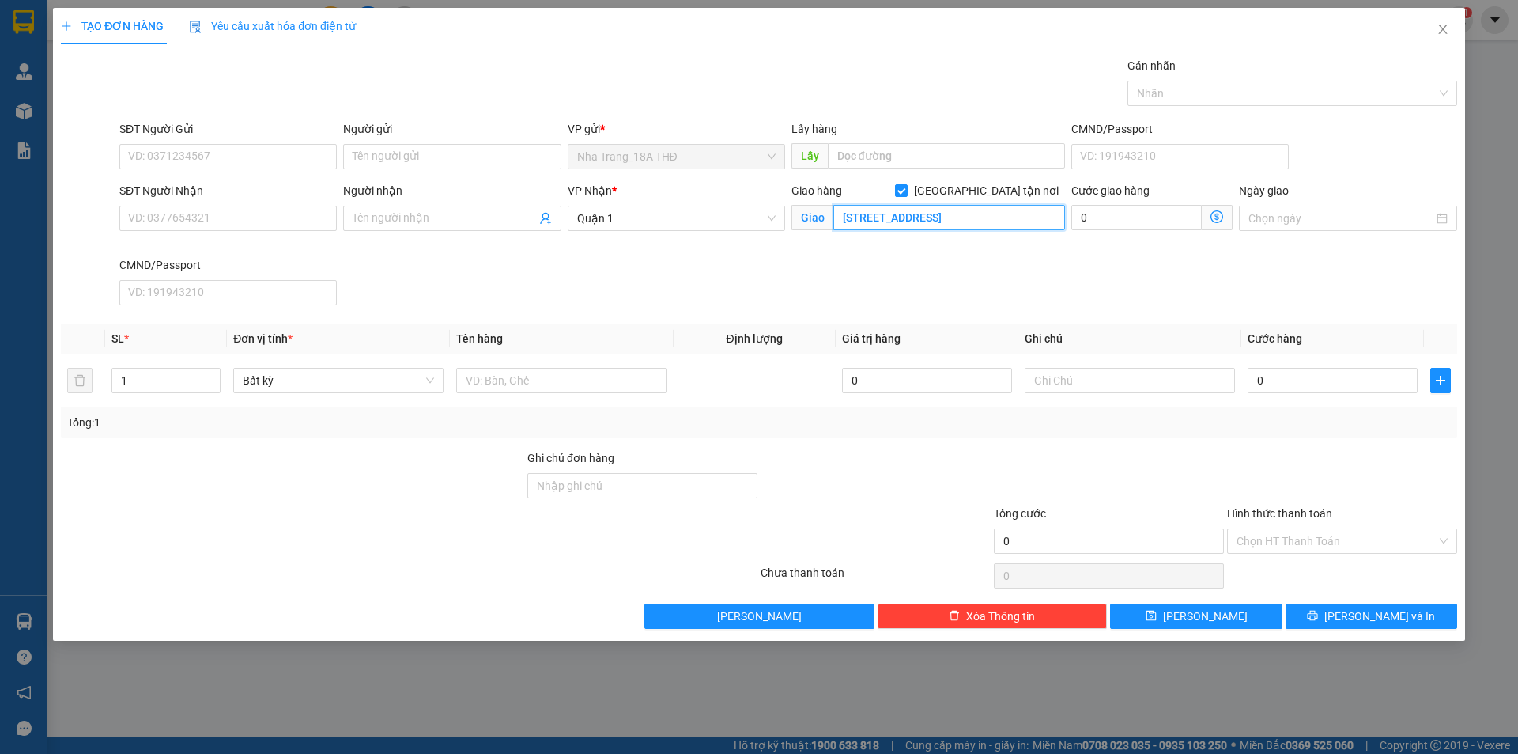
click at [1019, 217] on input "306/90/2 ĐƯỜNG VƯỜN LÀI, PHƯỜNG AN PHÚ ĐÔNG, QUẬN 12" at bounding box center [950, 217] width 232 height 25
click at [995, 221] on input "306/90/2 ĐƯỜNG VƯỜN LÀI, PHƯỜNG AN PHÚ ĐÔNG, QUẬN 12" at bounding box center [950, 217] width 232 height 25
